Goal: Book appointment/travel/reservation

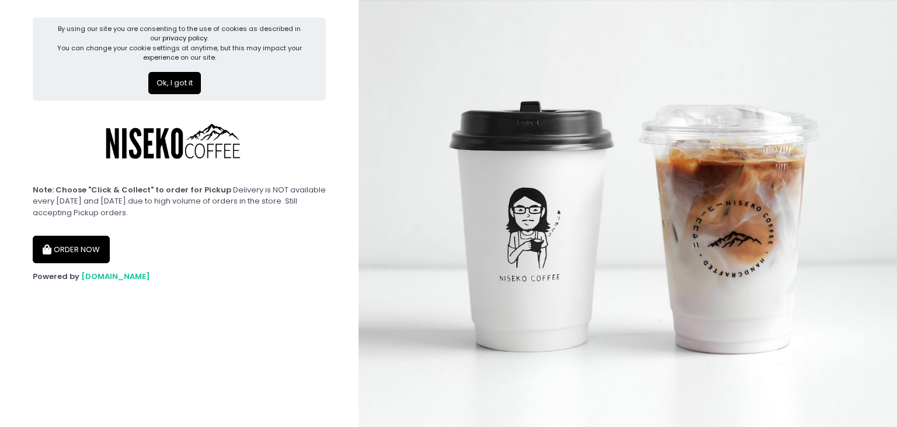
click at [72, 258] on button "ORDER NOW" at bounding box center [71, 249] width 77 height 28
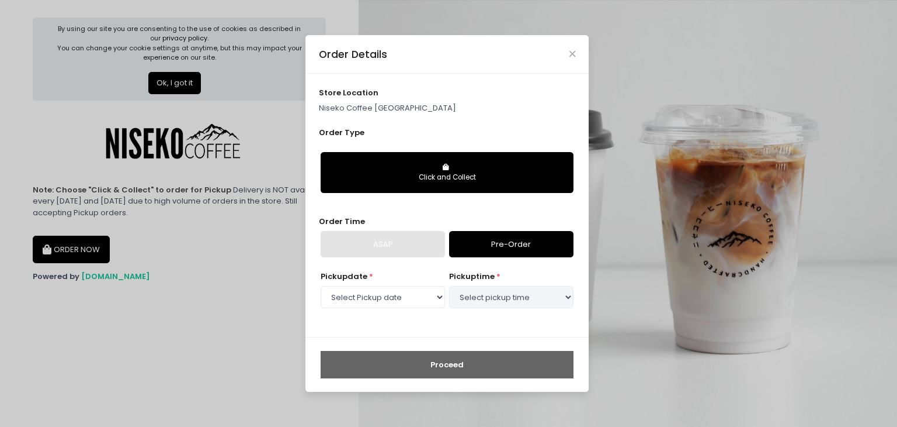
select select "[DATE]"
click at [397, 159] on button "Click and Collect" at bounding box center [447, 172] width 253 height 41
click at [483, 235] on link "Pre-Order" at bounding box center [511, 244] width 124 height 27
click at [460, 304] on select "Select pickup time 12:00 PM - 12:30 PM 12:30 PM - 01:00 PM 01:00 PM - 01:30 PM …" at bounding box center [511, 297] width 124 height 22
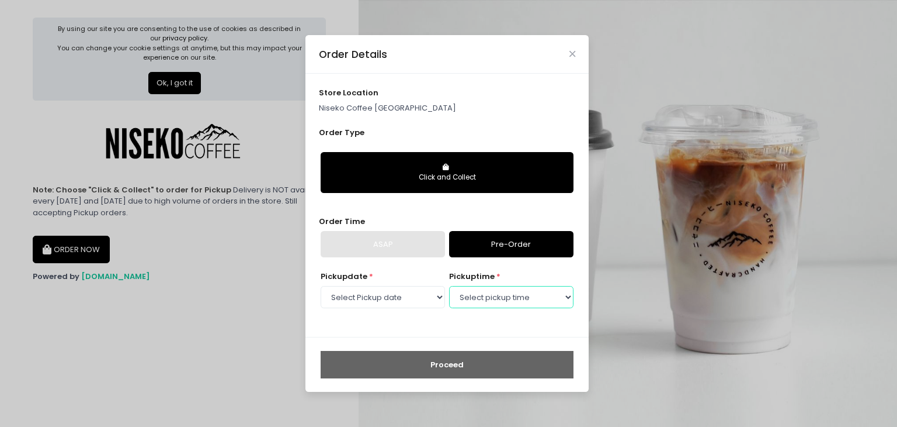
select select "18:00"
click at [449, 286] on select "Select pickup time 12:00 PM - 12:30 PM 12:30 PM - 01:00 PM 01:00 PM - 01:30 PM …" at bounding box center [511, 297] width 124 height 22
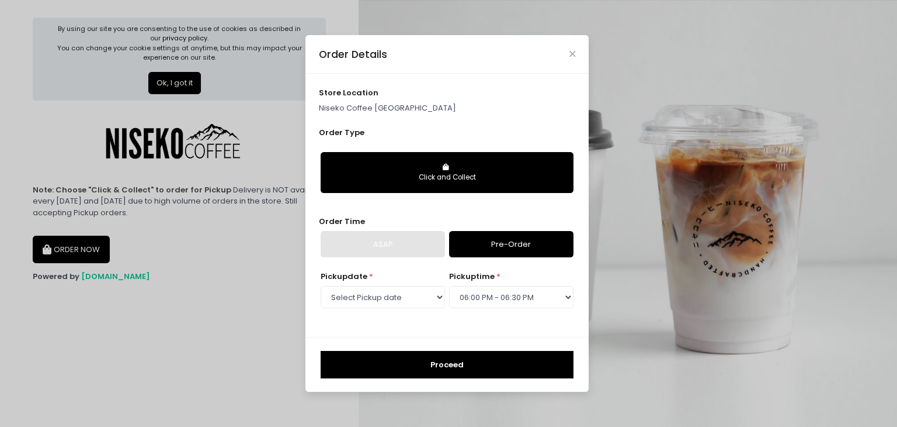
click at [443, 355] on button "Proceed" at bounding box center [447, 365] width 253 height 28
